Goal: Obtain resource: Obtain resource

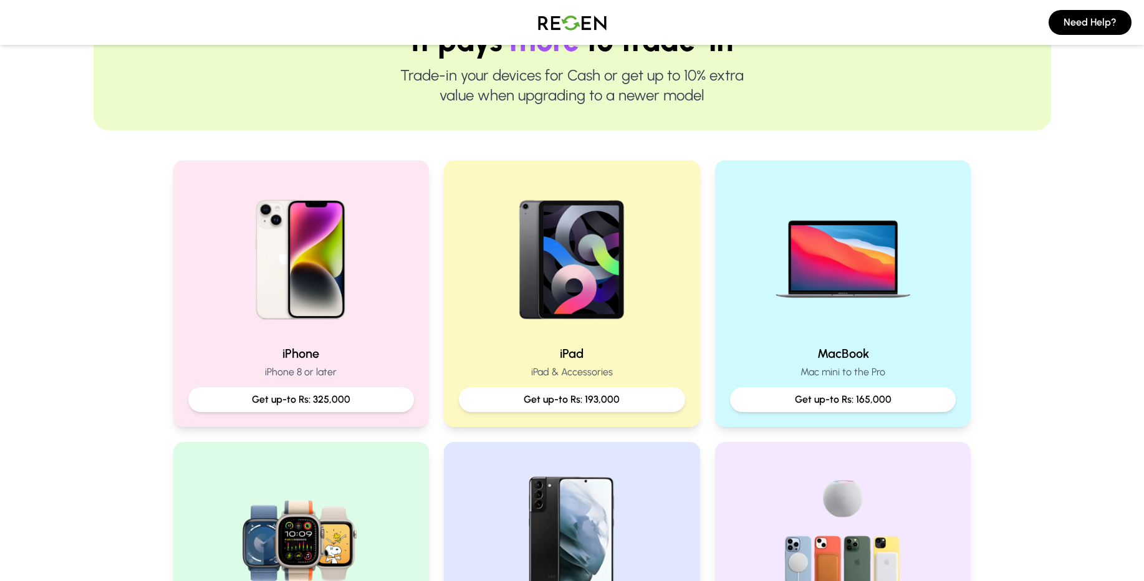
scroll to position [150, 0]
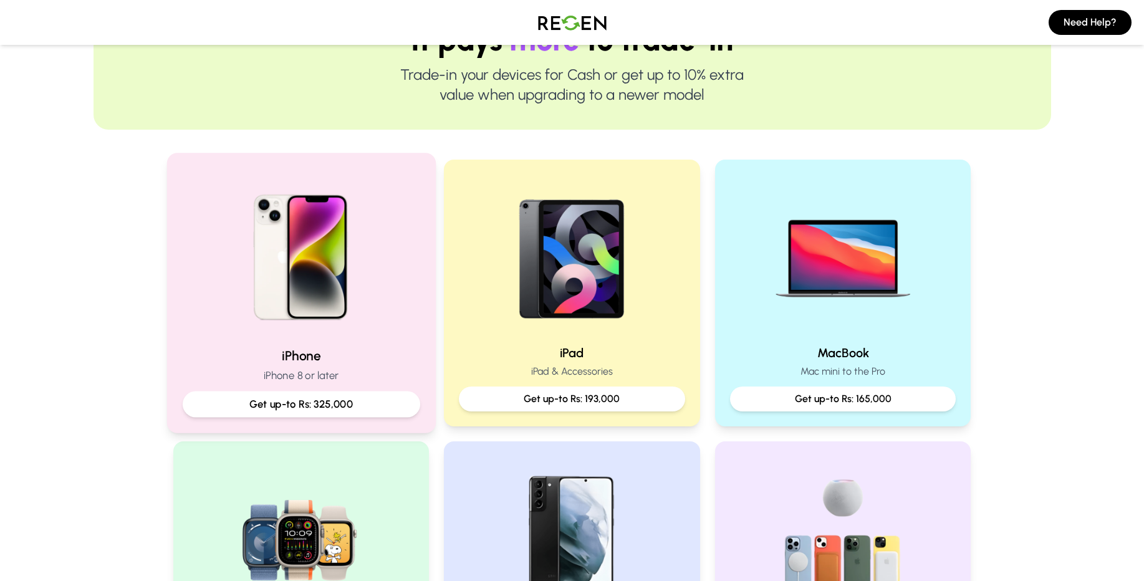
click at [299, 406] on p "Get up-to Rs: 325,000" at bounding box center [301, 404] width 216 height 16
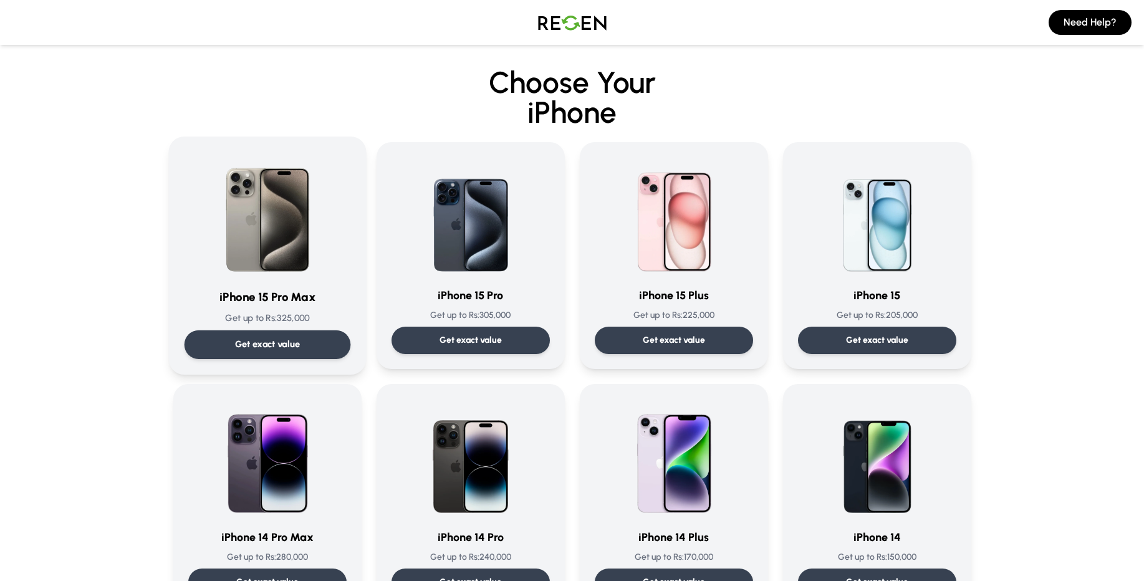
click at [228, 346] on div "Get exact value" at bounding box center [267, 344] width 166 height 29
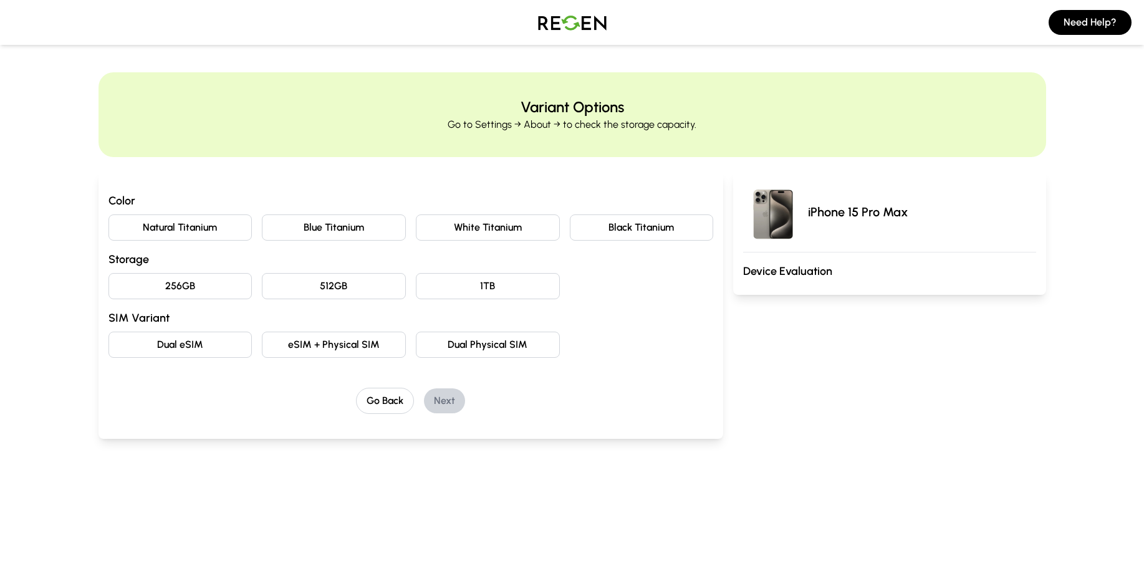
click at [193, 232] on button "Natural Titanium" at bounding box center [180, 227] width 144 height 26
click at [208, 292] on button "256GB" at bounding box center [180, 286] width 144 height 26
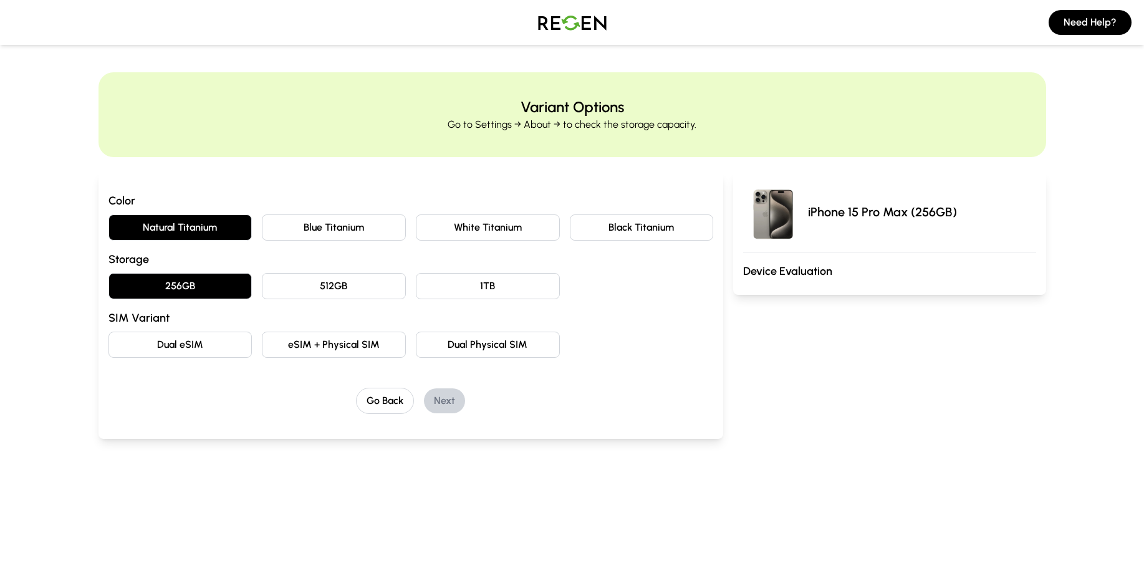
click at [189, 346] on button "Dual eSIM" at bounding box center [180, 345] width 144 height 26
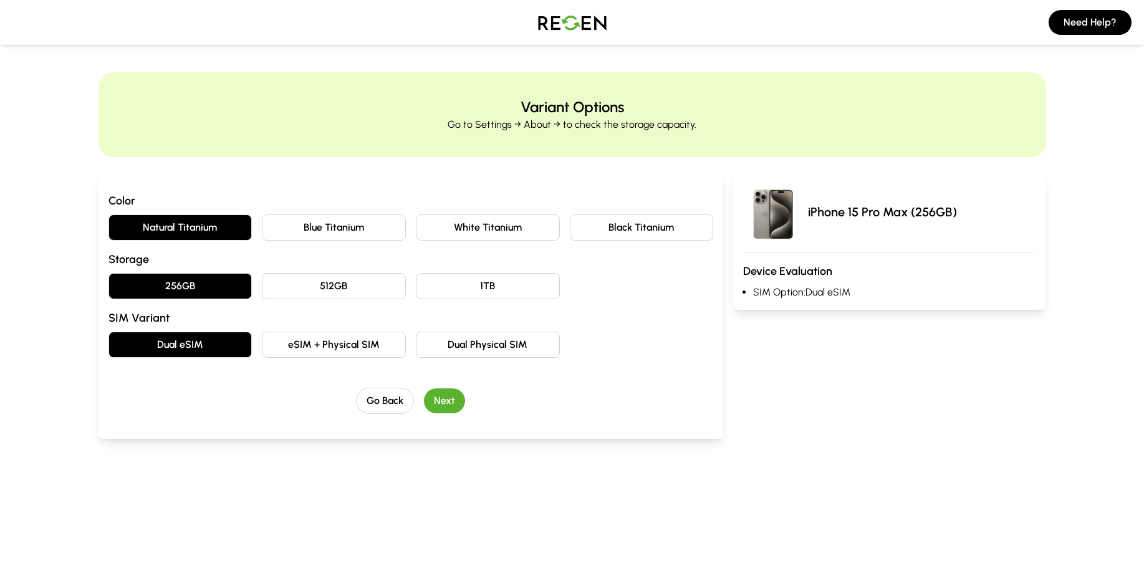
click at [452, 407] on button "Next" at bounding box center [444, 400] width 41 height 25
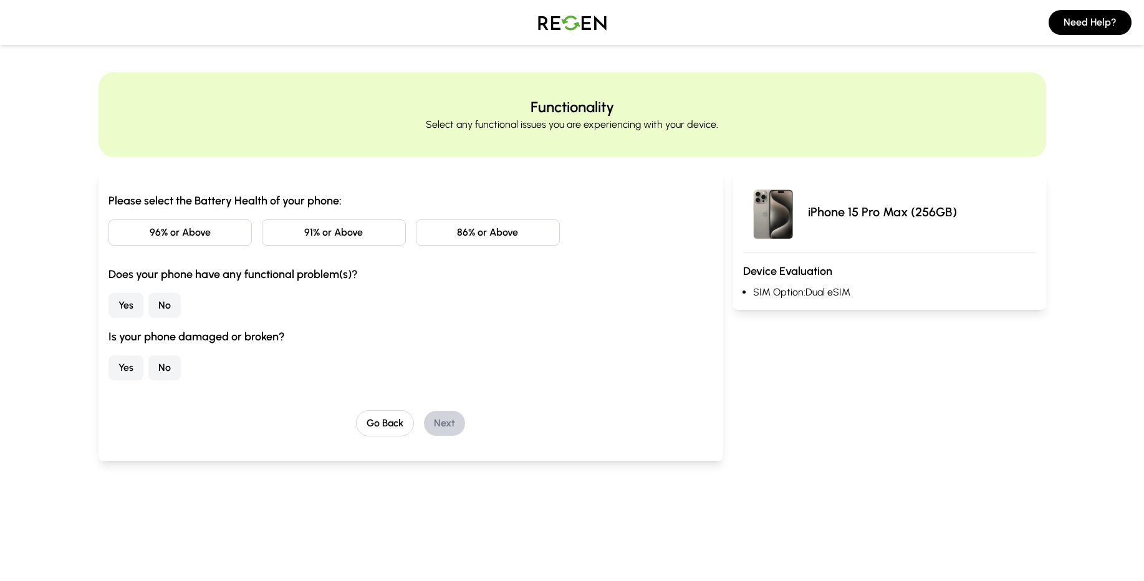
click at [481, 235] on button "86% or Above" at bounding box center [488, 232] width 144 height 26
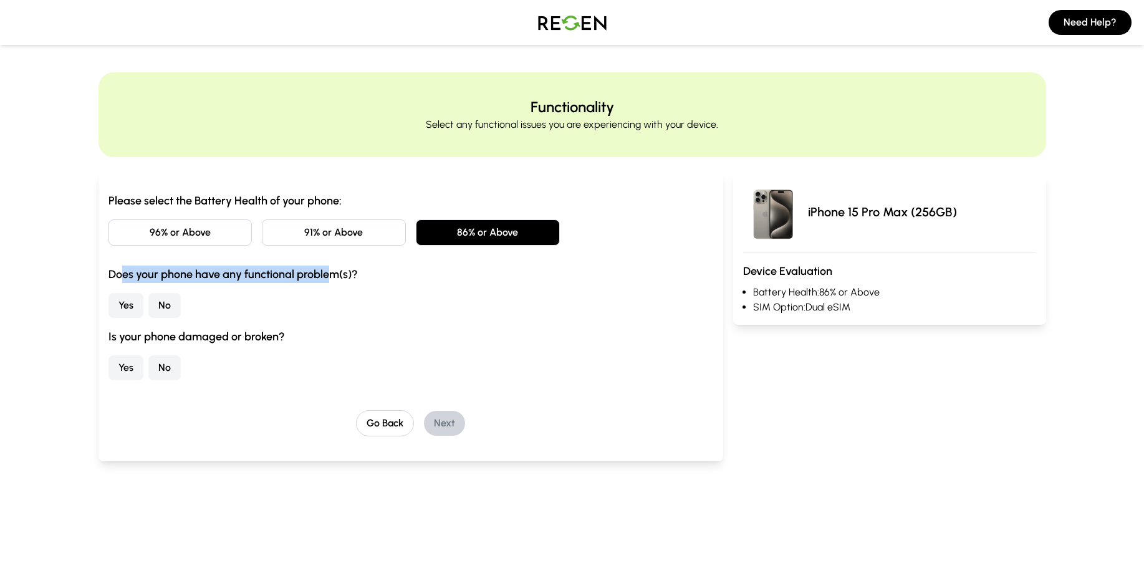
drag, startPoint x: 121, startPoint y: 274, endPoint x: 324, endPoint y: 275, distance: 203.2
click at [324, 275] on h3 "Does your phone have any functional problem(s)?" at bounding box center [410, 273] width 605 height 17
click at [166, 309] on button "No" at bounding box center [164, 305] width 32 height 25
click at [173, 365] on button "No" at bounding box center [164, 367] width 32 height 25
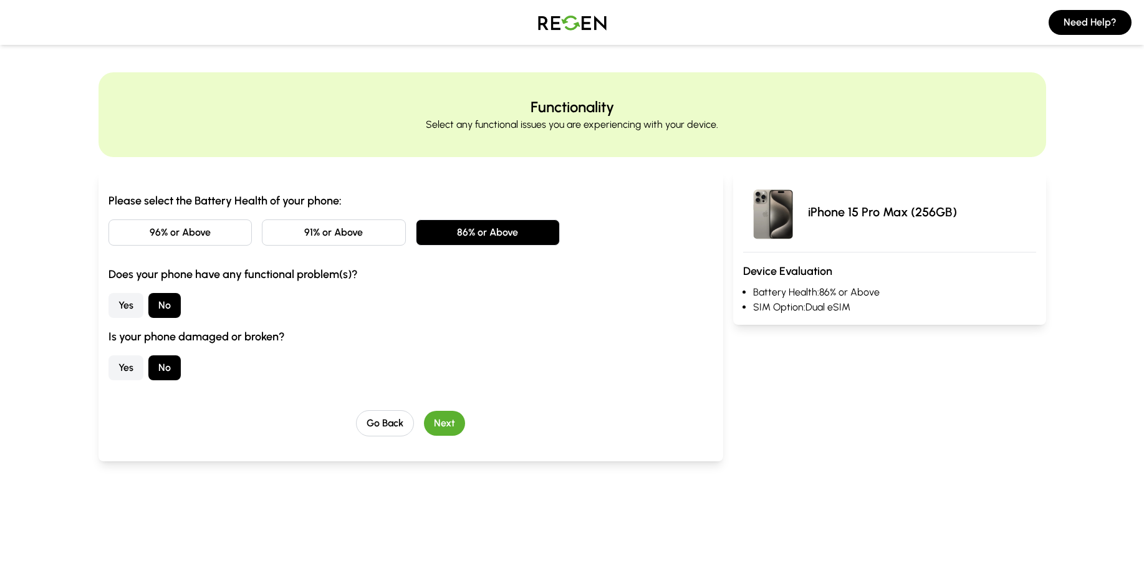
click at [449, 416] on button "Next" at bounding box center [444, 423] width 41 height 25
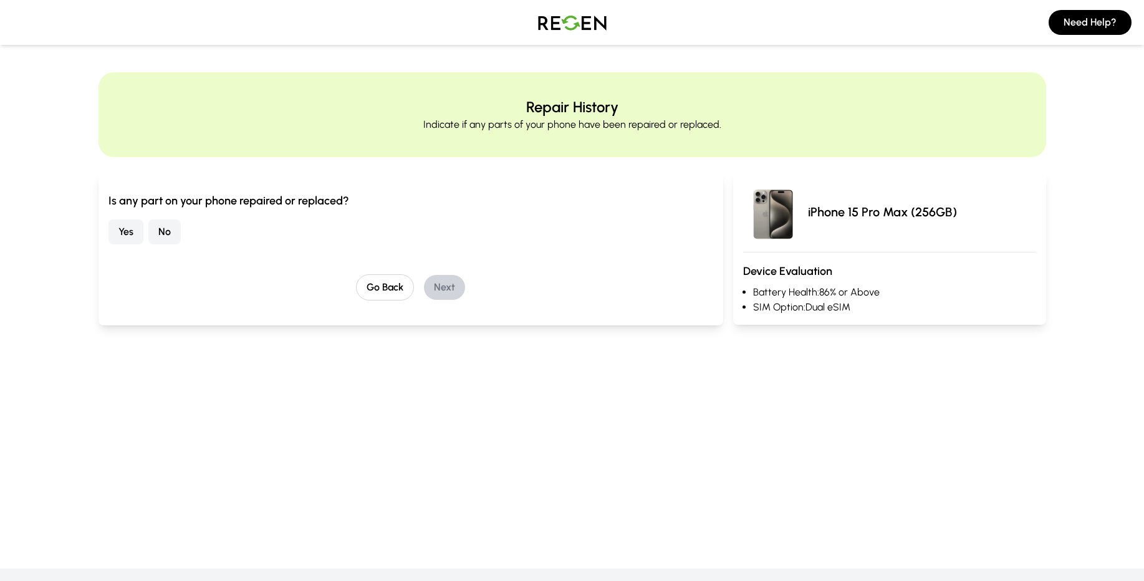
click at [167, 240] on button "No" at bounding box center [164, 231] width 32 height 25
click at [454, 292] on button "Next" at bounding box center [444, 287] width 41 height 25
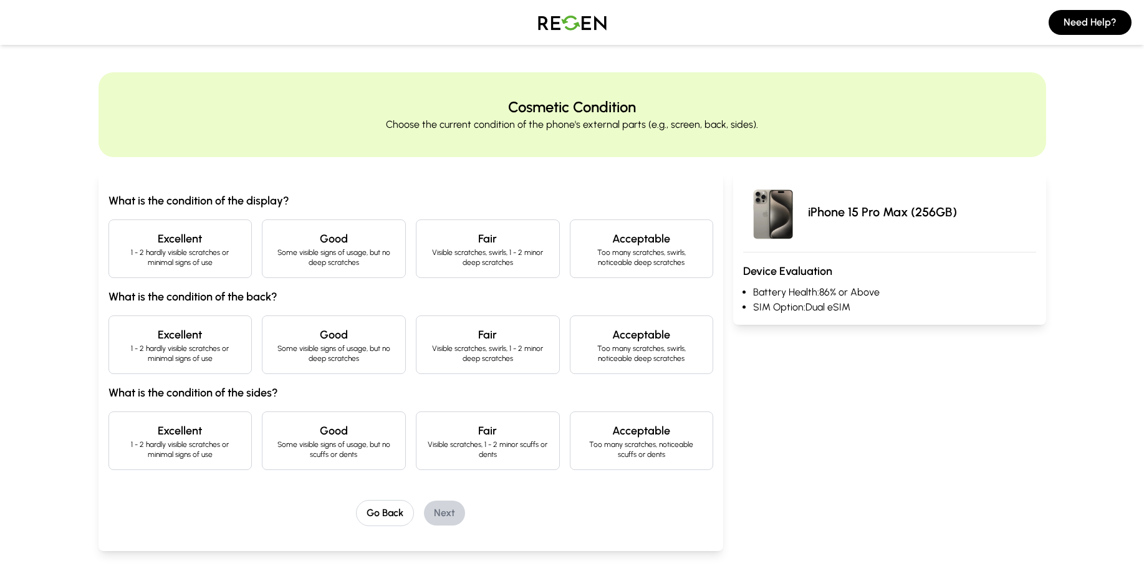
click at [213, 242] on h4 "Excellent" at bounding box center [180, 238] width 123 height 17
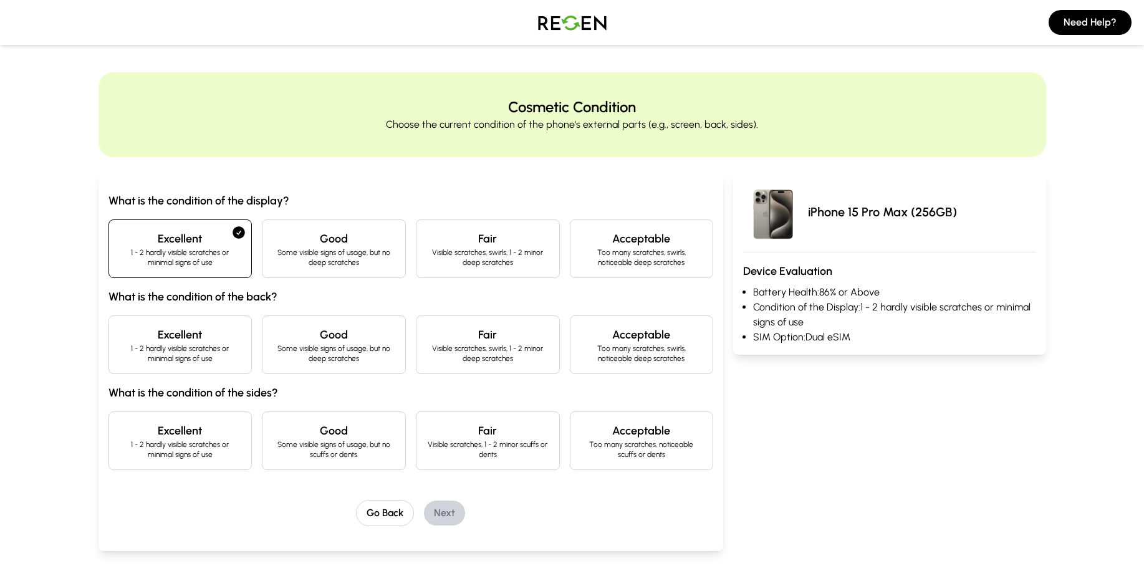
click at [354, 241] on h4 "Good" at bounding box center [333, 238] width 123 height 17
click at [199, 260] on p "1 - 2 hardly visible scratches or minimal signs of use" at bounding box center [180, 257] width 123 height 20
click at [308, 259] on p "Some visible signs of usage, but no deep scratches" at bounding box center [333, 257] width 123 height 20
click at [210, 321] on div "Excellent 1 - 2 hardly visible scratches or minimal signs of use" at bounding box center [180, 344] width 144 height 59
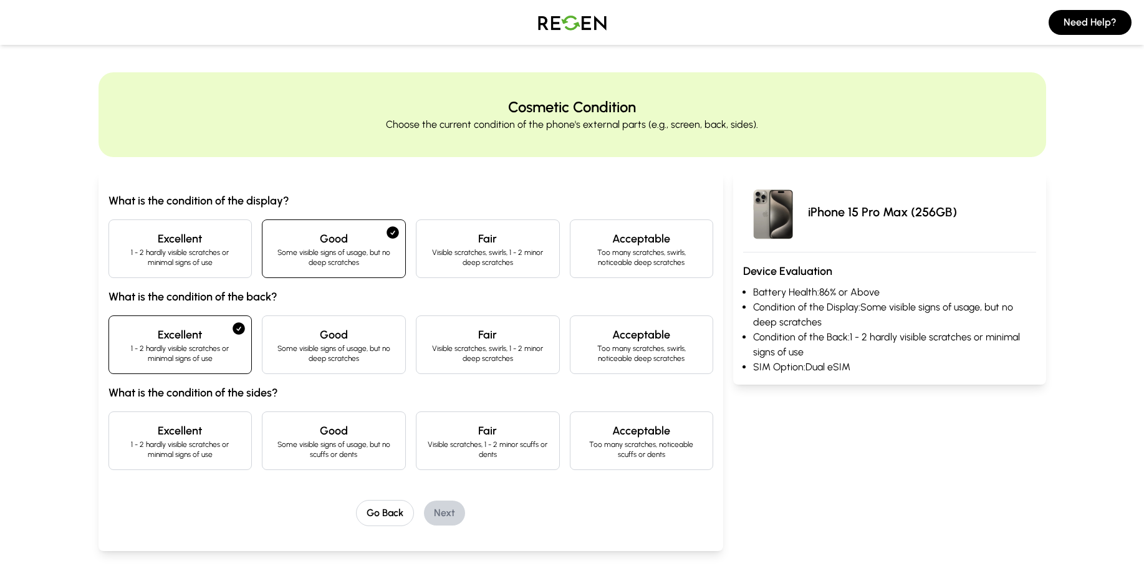
click at [211, 425] on h4 "Excellent" at bounding box center [180, 430] width 123 height 17
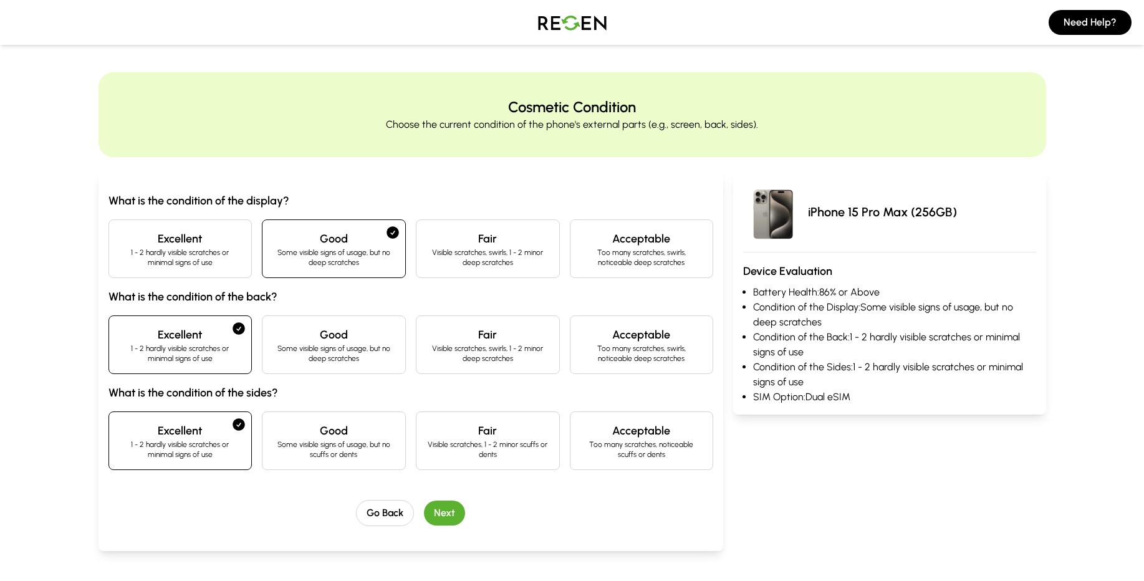
click at [452, 516] on button "Next" at bounding box center [444, 512] width 41 height 25
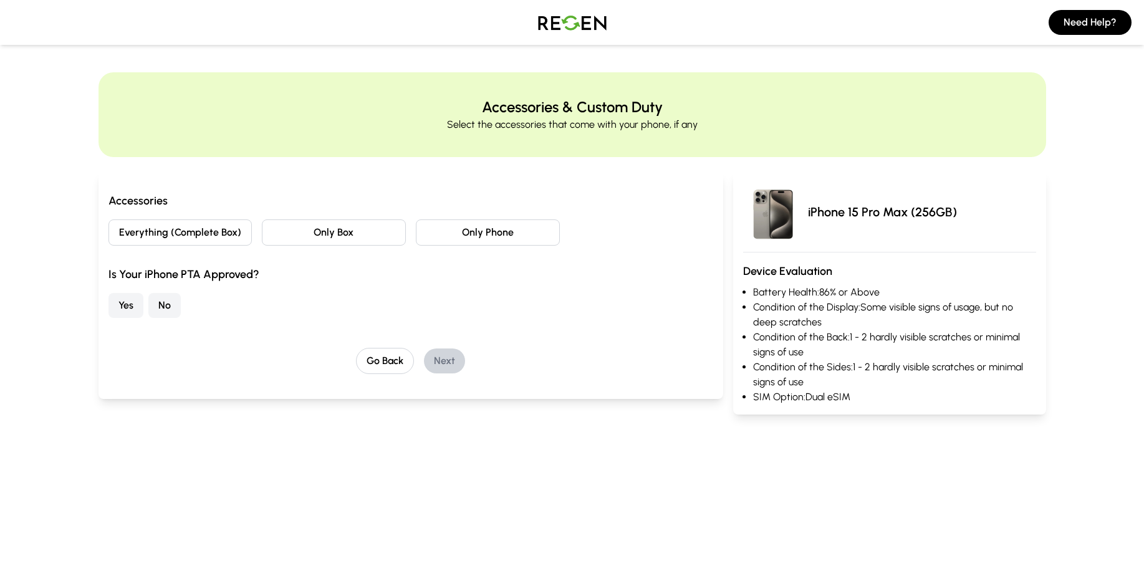
click at [193, 237] on button "Everything (Complete Box)" at bounding box center [180, 232] width 144 height 26
click at [165, 316] on button "No" at bounding box center [164, 305] width 32 height 25
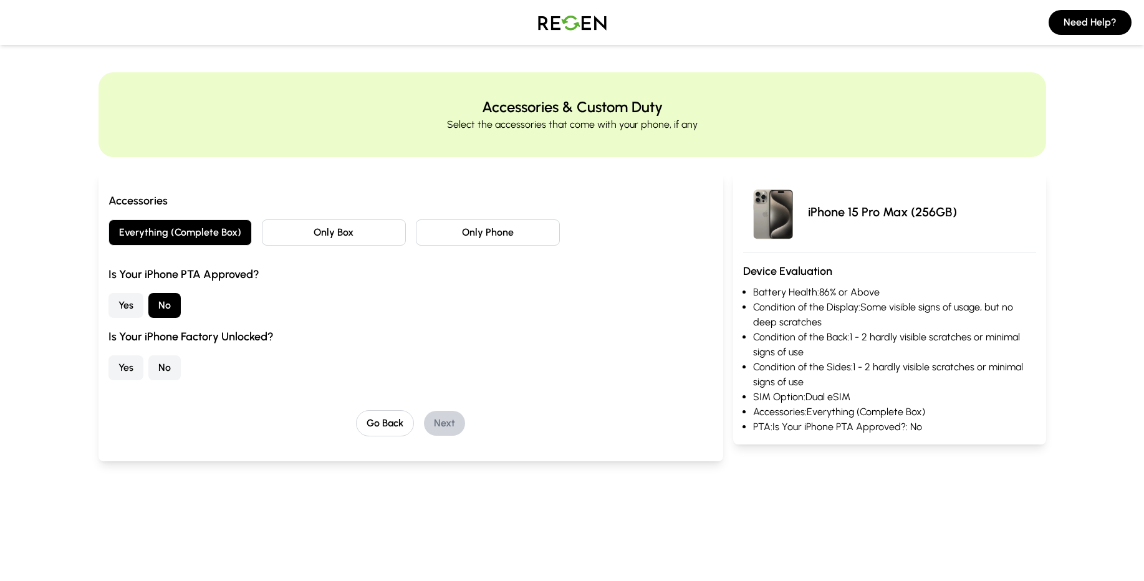
click at [169, 363] on button "No" at bounding box center [164, 367] width 32 height 25
click at [442, 425] on button "Next" at bounding box center [444, 423] width 41 height 25
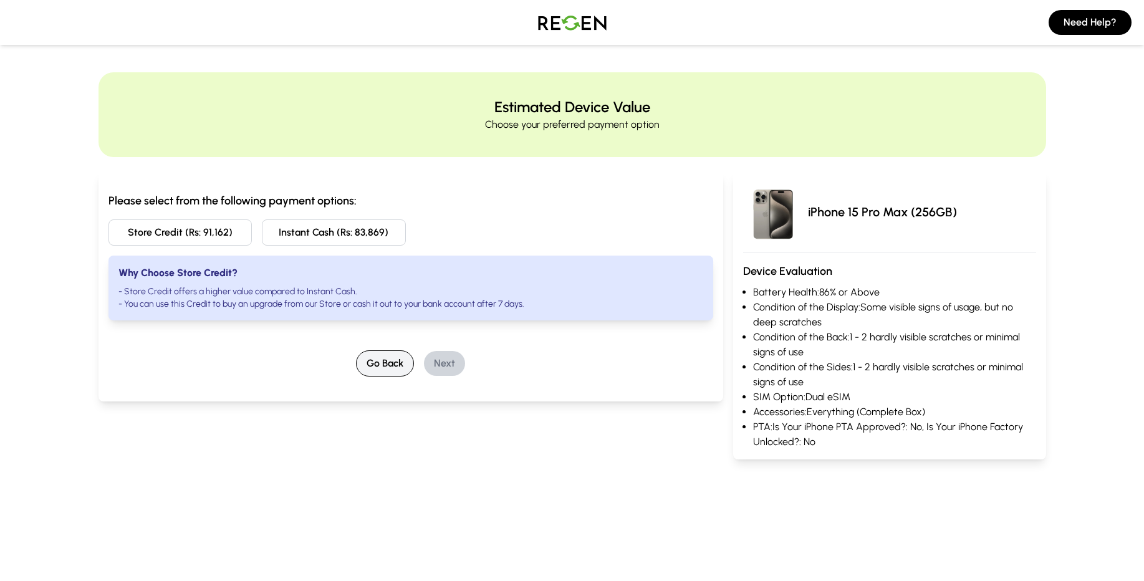
click at [406, 355] on button "Go Back" at bounding box center [385, 363] width 58 height 26
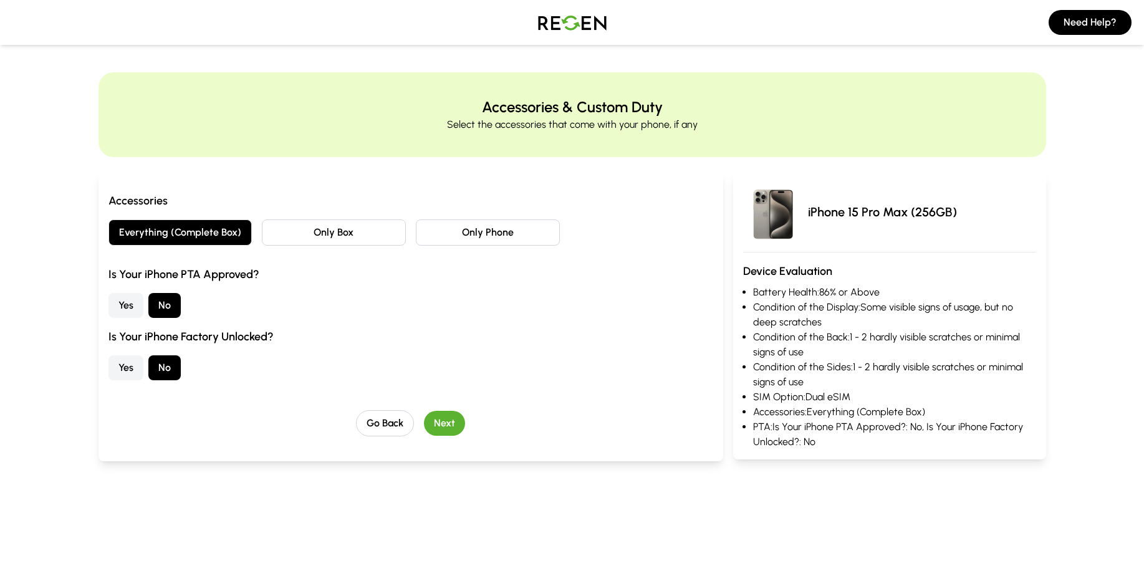
click at [126, 365] on button "Yes" at bounding box center [125, 367] width 35 height 25
click at [449, 419] on button "Next" at bounding box center [444, 423] width 41 height 25
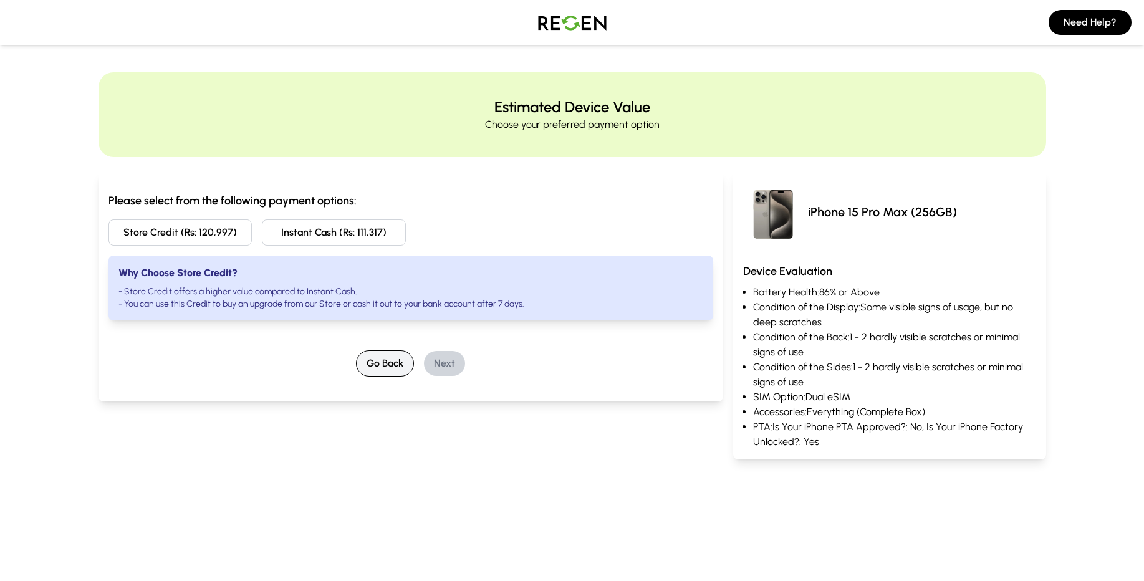
click at [376, 367] on button "Go Back" at bounding box center [385, 363] width 58 height 26
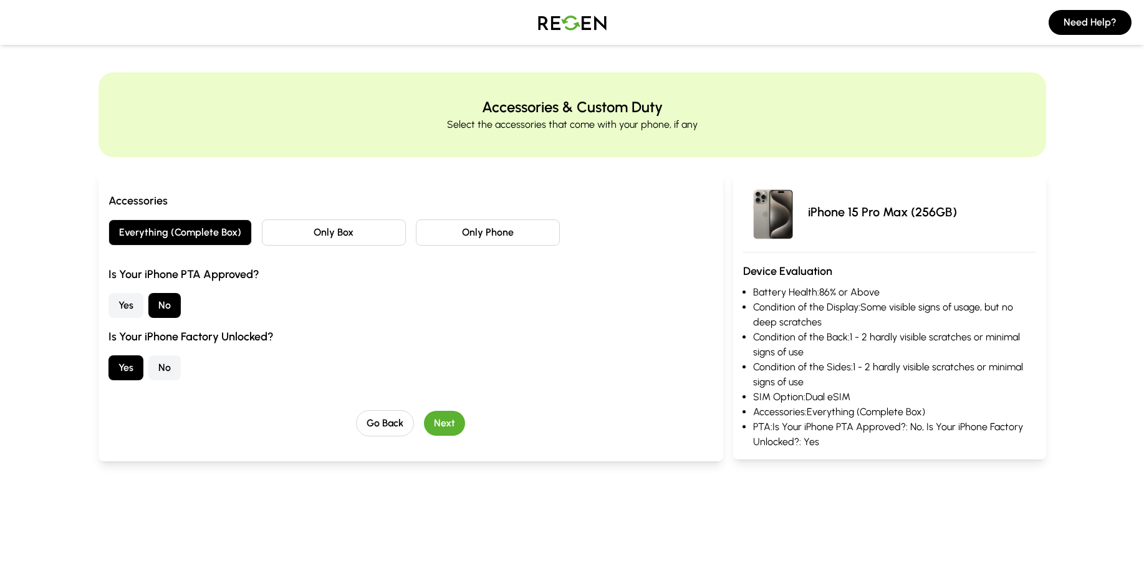
click at [120, 308] on button "Yes" at bounding box center [125, 305] width 35 height 25
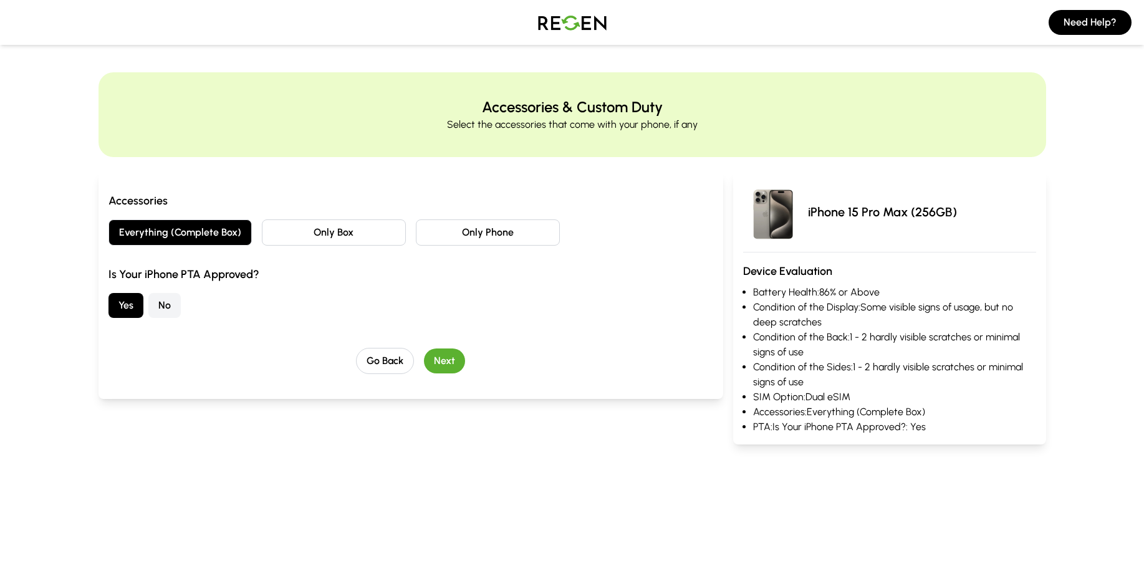
click at [449, 366] on button "Next" at bounding box center [444, 360] width 41 height 25
